Goal: Task Accomplishment & Management: Complete application form

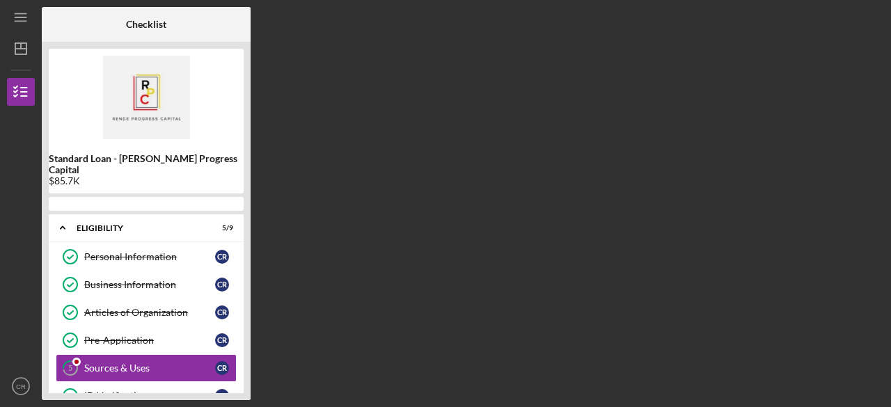
scroll to position [56, 0]
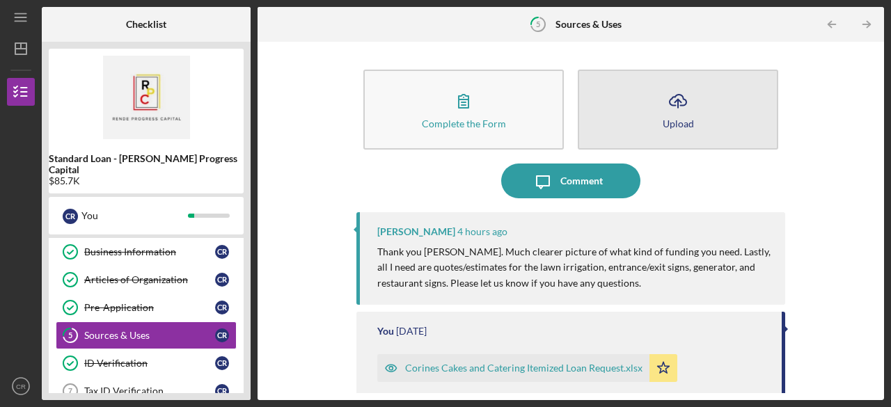
click at [678, 113] on icon "Icon/Upload" at bounding box center [678, 101] width 35 height 35
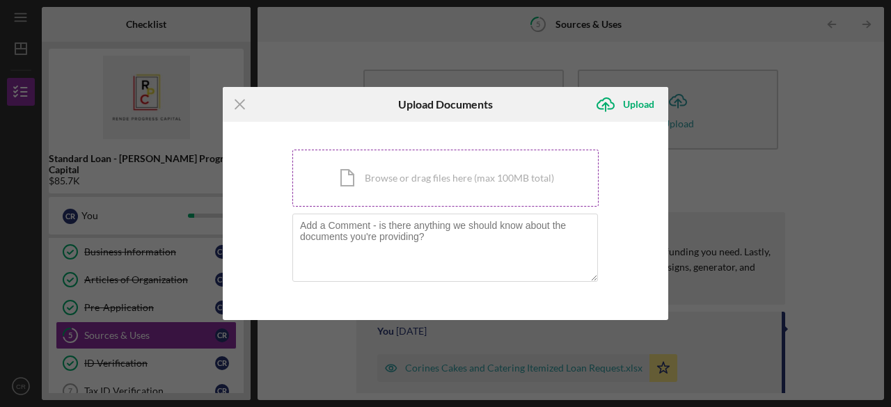
click at [384, 185] on div "Icon/Document Browse or drag files here (max 100MB total) Tap to choose files o…" at bounding box center [445, 178] width 306 height 57
click at [396, 180] on div "Icon/Document Browse or drag files here (max 100MB total) Tap to choose files o…" at bounding box center [445, 178] width 306 height 57
click at [394, 182] on div "Icon/Document Browse or drag files here (max 100MB total) Tap to choose files o…" at bounding box center [445, 178] width 306 height 57
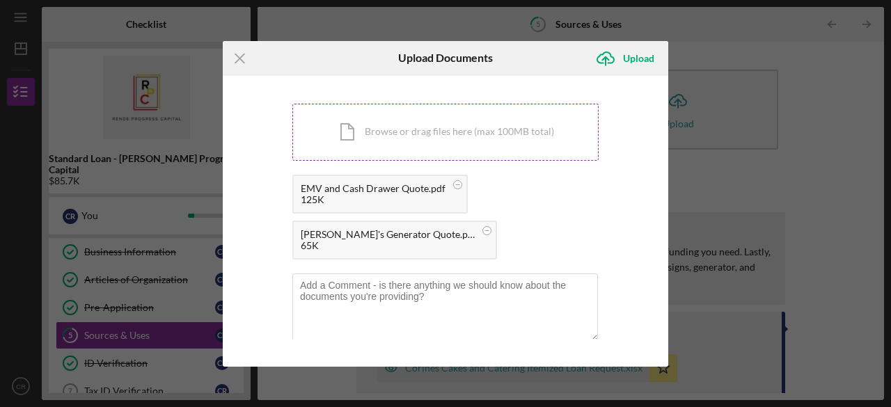
click at [421, 139] on div "Icon/Document Browse or drag files here (max 100MB total) Tap to choose files o…" at bounding box center [445, 132] width 306 height 57
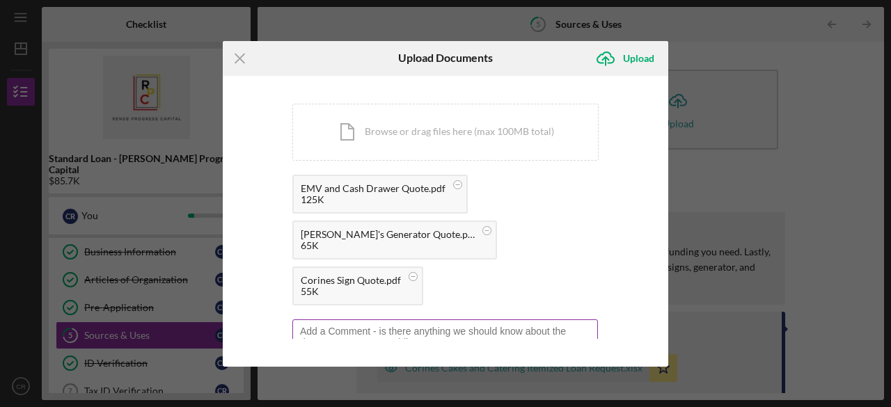
click at [428, 320] on textarea at bounding box center [445, 354] width 306 height 68
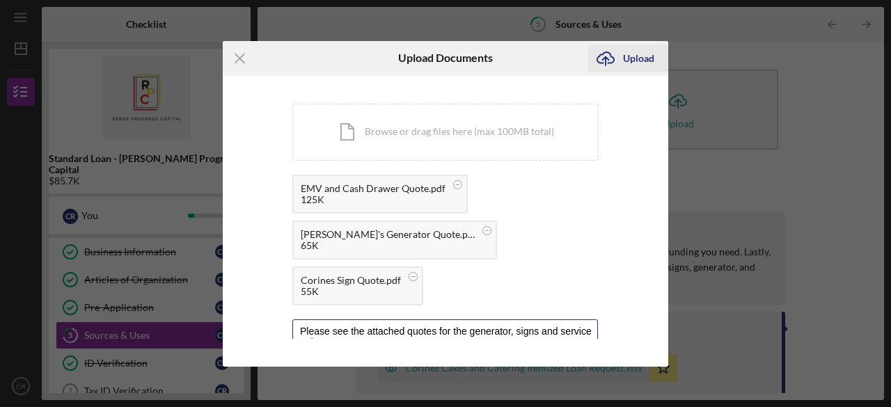
type textarea "Please see the attached quotes for the generator, signs and service enhancement…"
click at [641, 62] on div "Upload" at bounding box center [638, 59] width 31 height 28
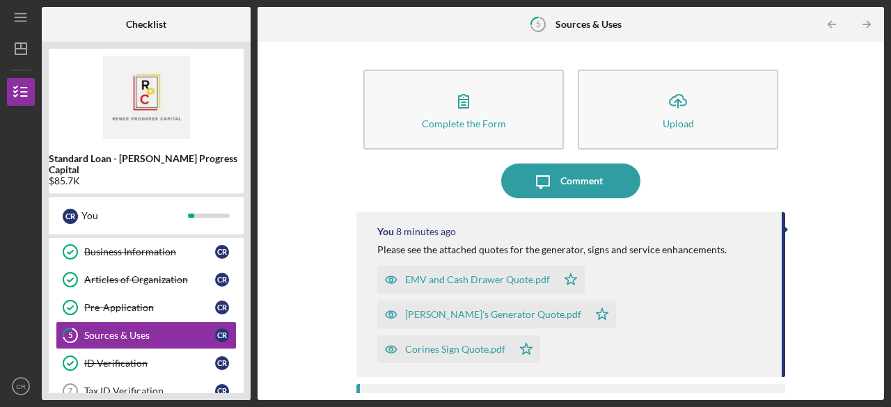
scroll to position [302, 0]
